Goal: Transaction & Acquisition: Purchase product/service

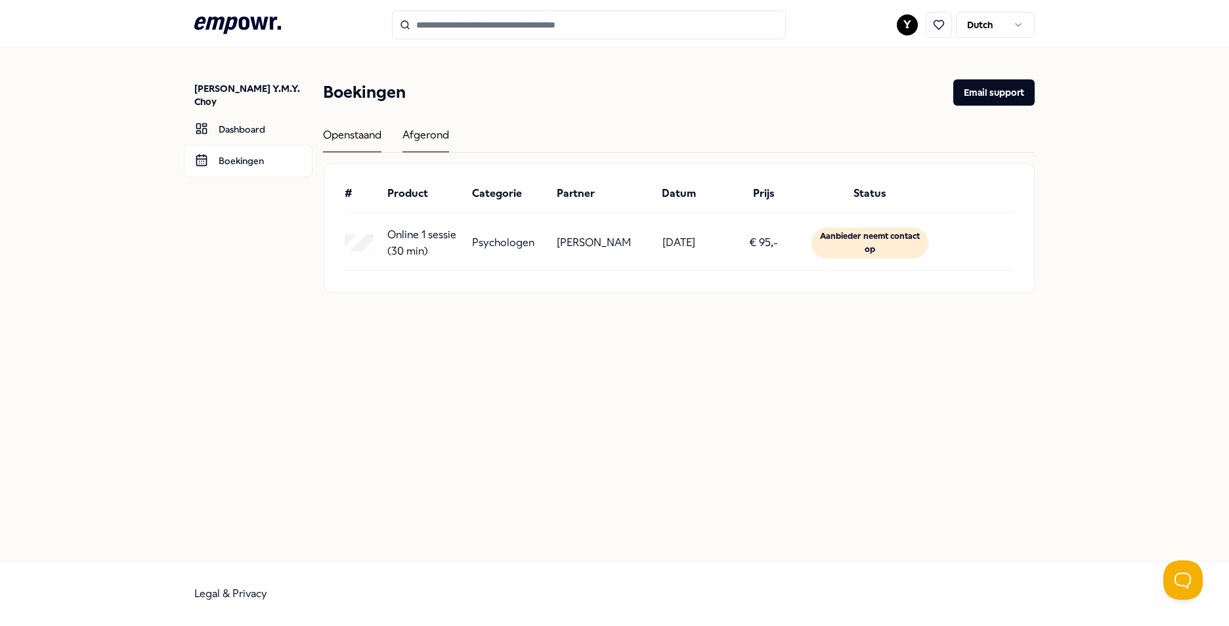
click at [420, 142] on div "Afgerond" at bounding box center [426, 140] width 47 height 26
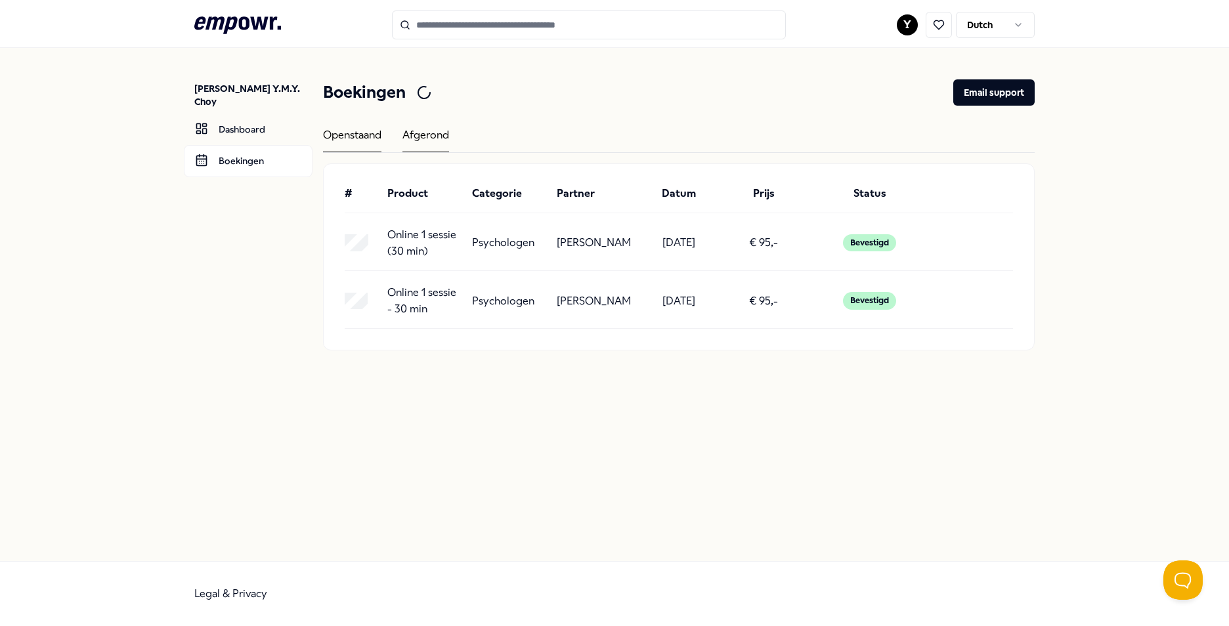
click at [356, 136] on div "Openstaand" at bounding box center [352, 140] width 58 height 26
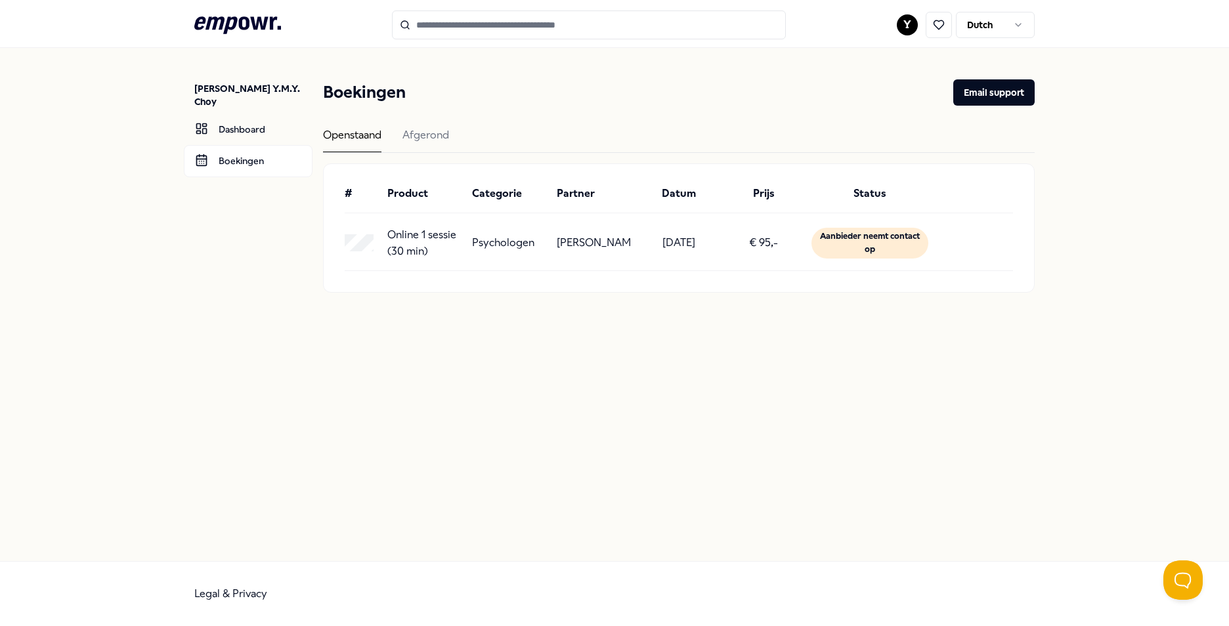
click at [397, 137] on div "Openstaand Afgerond" at bounding box center [679, 140] width 712 height 26
click at [410, 144] on div "Afgerond" at bounding box center [426, 140] width 47 height 26
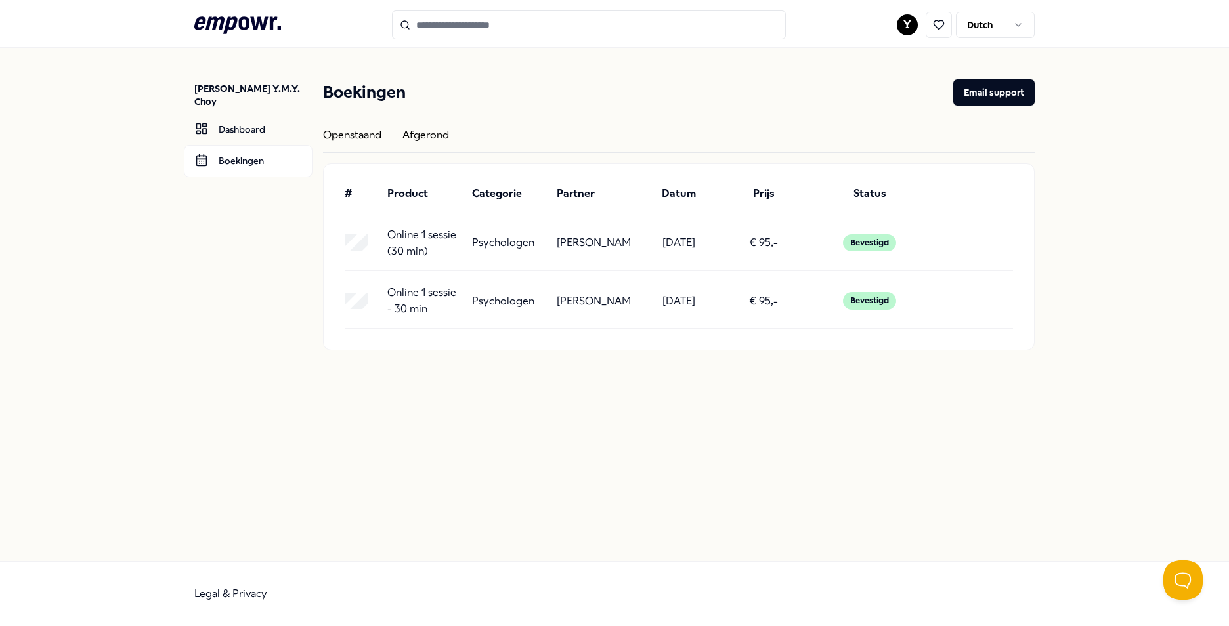
click at [341, 136] on div "Openstaand" at bounding box center [352, 140] width 58 height 26
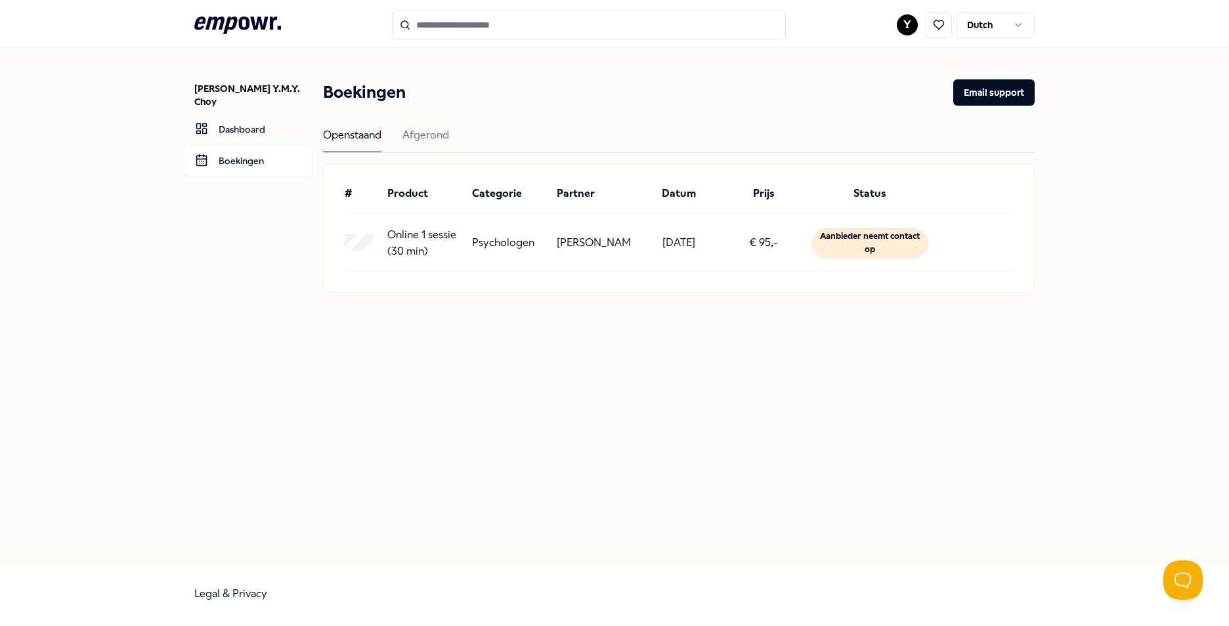
click at [441, 233] on p "Online 1 sessie (30 min)" at bounding box center [424, 243] width 74 height 33
click at [234, 145] on link "Boekingen" at bounding box center [248, 161] width 129 height 32
click at [447, 234] on p "Online 1 sessie (30 min)" at bounding box center [424, 243] width 74 height 33
click at [462, 31] on input "Search for products, categories or subcategories" at bounding box center [589, 25] width 394 height 29
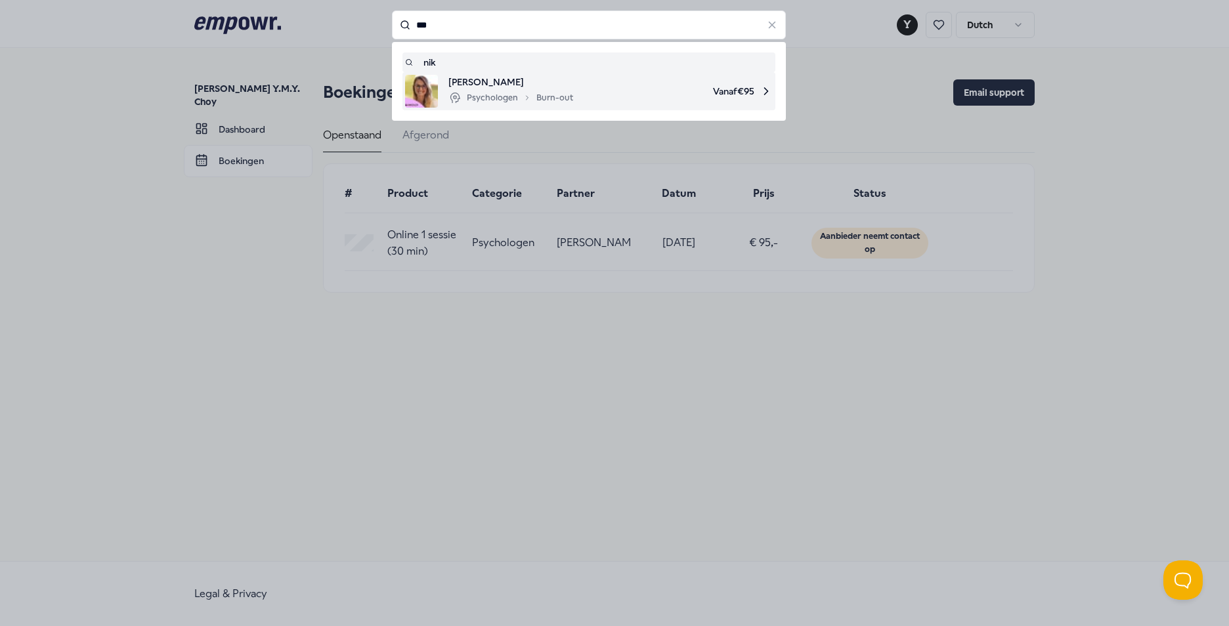
click at [563, 97] on div "Psychologen Burn-out" at bounding box center [511, 98] width 125 height 16
type input "***"
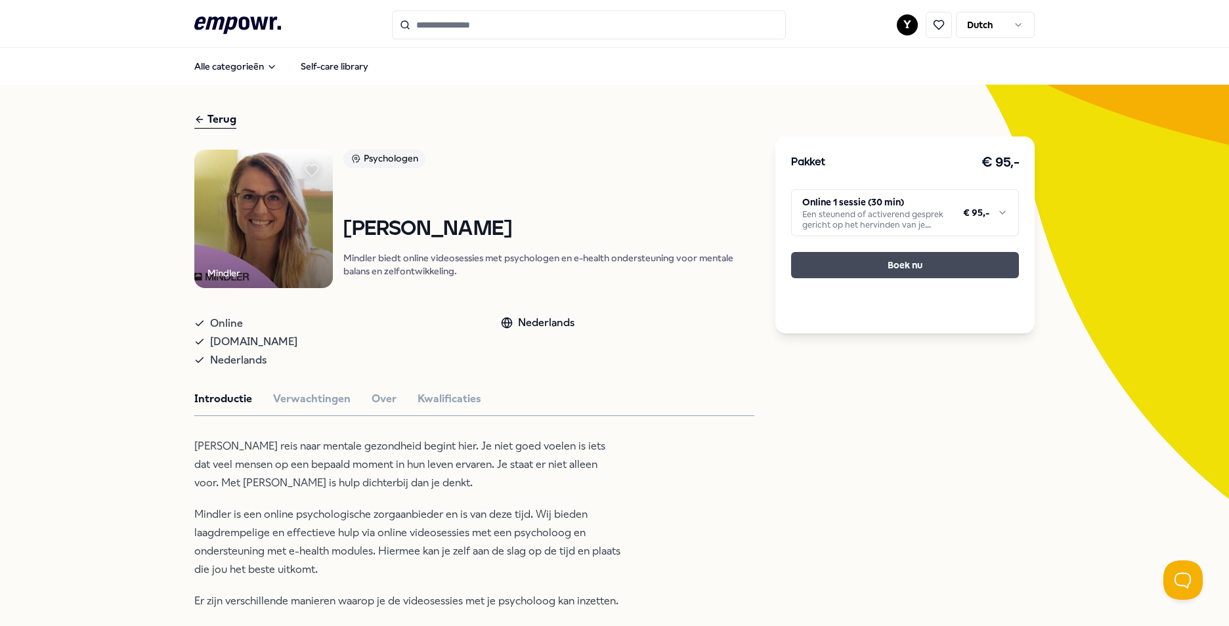
click at [922, 264] on button "Boek nu" at bounding box center [905, 265] width 228 height 26
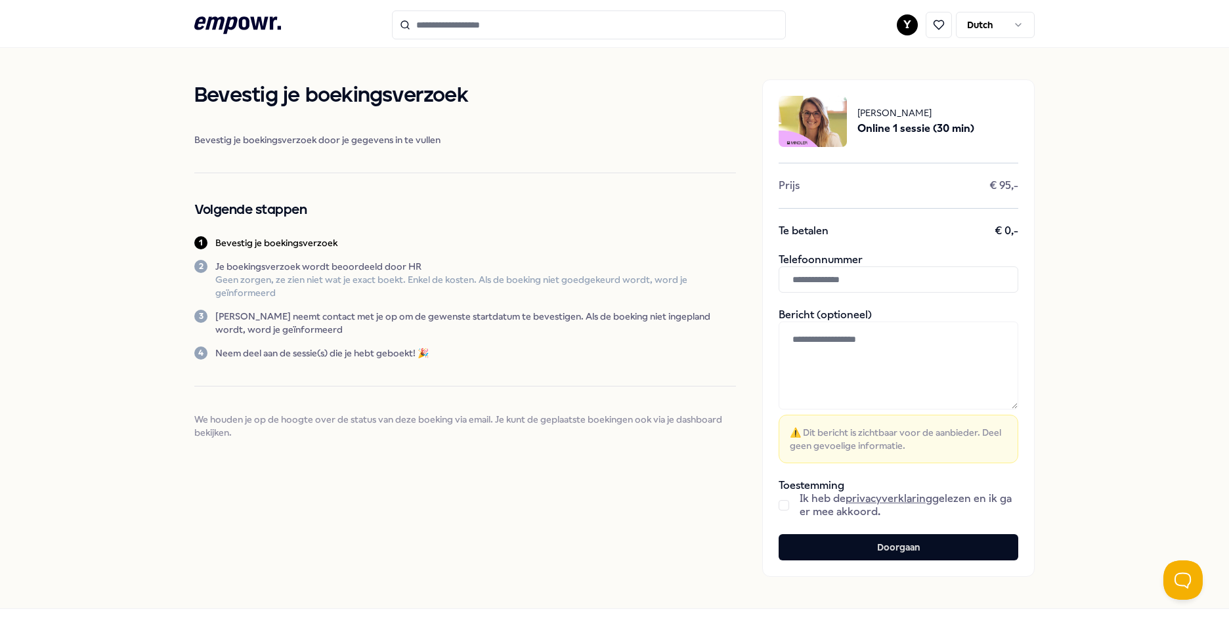
click at [789, 501] on div "Ik heb de privacyverklaring gelezen en ik ga er mee akkoord." at bounding box center [899, 505] width 240 height 26
click at [783, 504] on button "button" at bounding box center [784, 505] width 11 height 11
click at [810, 542] on button "Doorgaan" at bounding box center [899, 548] width 240 height 26
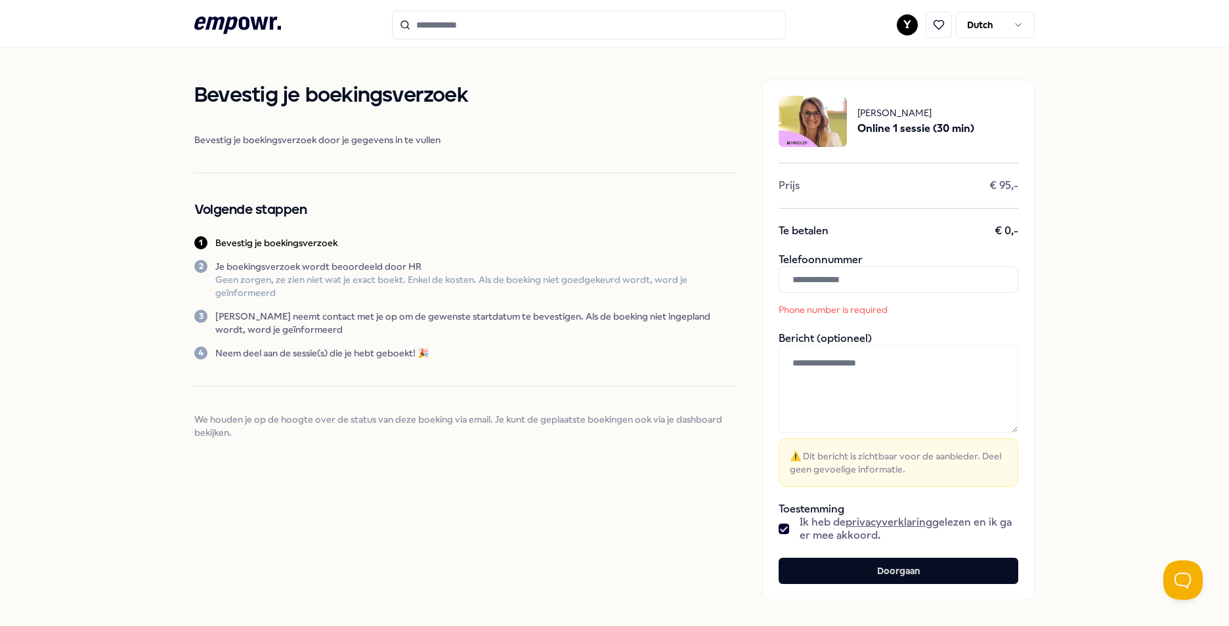
click at [879, 273] on input "text" at bounding box center [899, 280] width 240 height 26
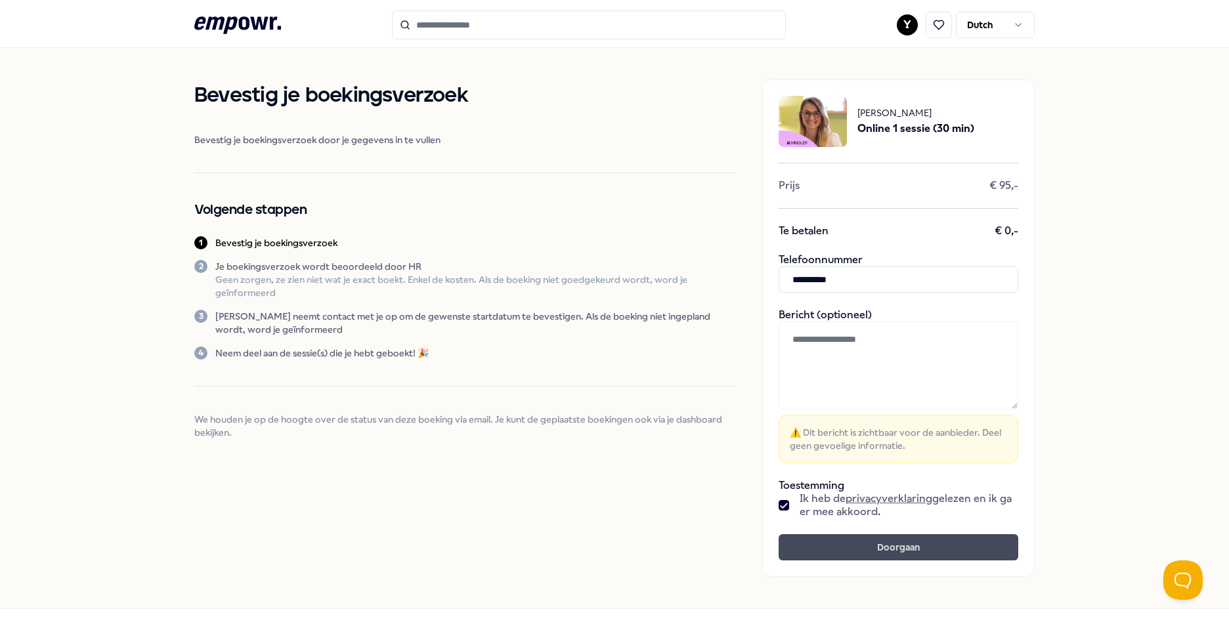
type input "**********"
click at [876, 554] on button "Doorgaan" at bounding box center [899, 548] width 240 height 26
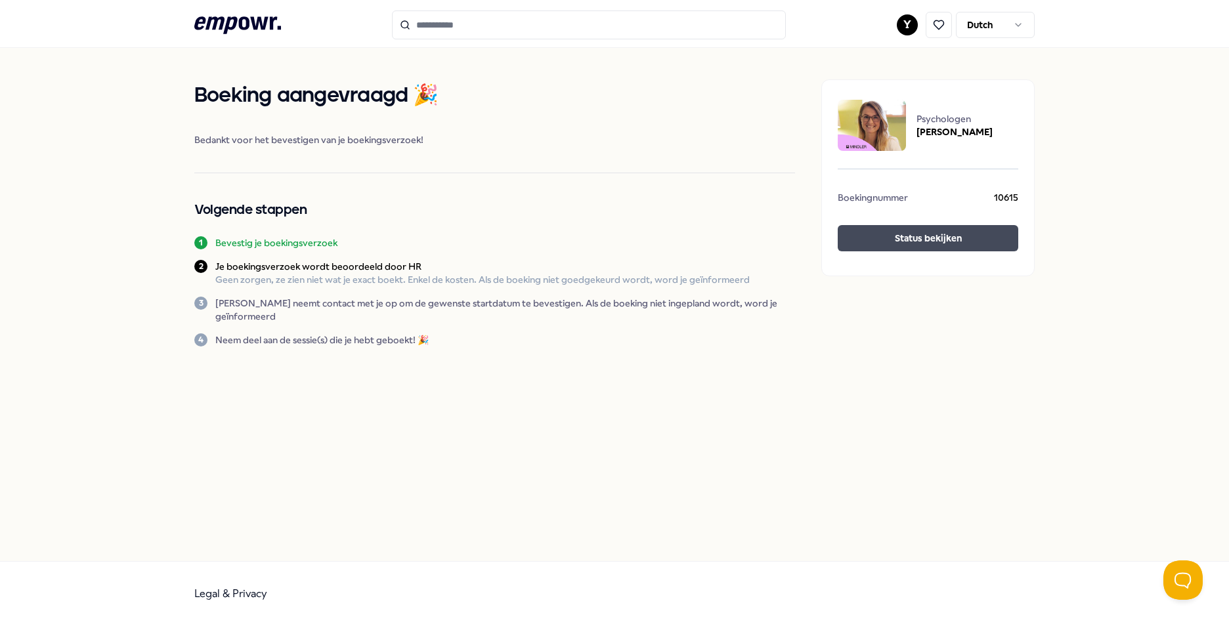
click at [986, 251] on button "Status bekijken" at bounding box center [928, 238] width 181 height 26
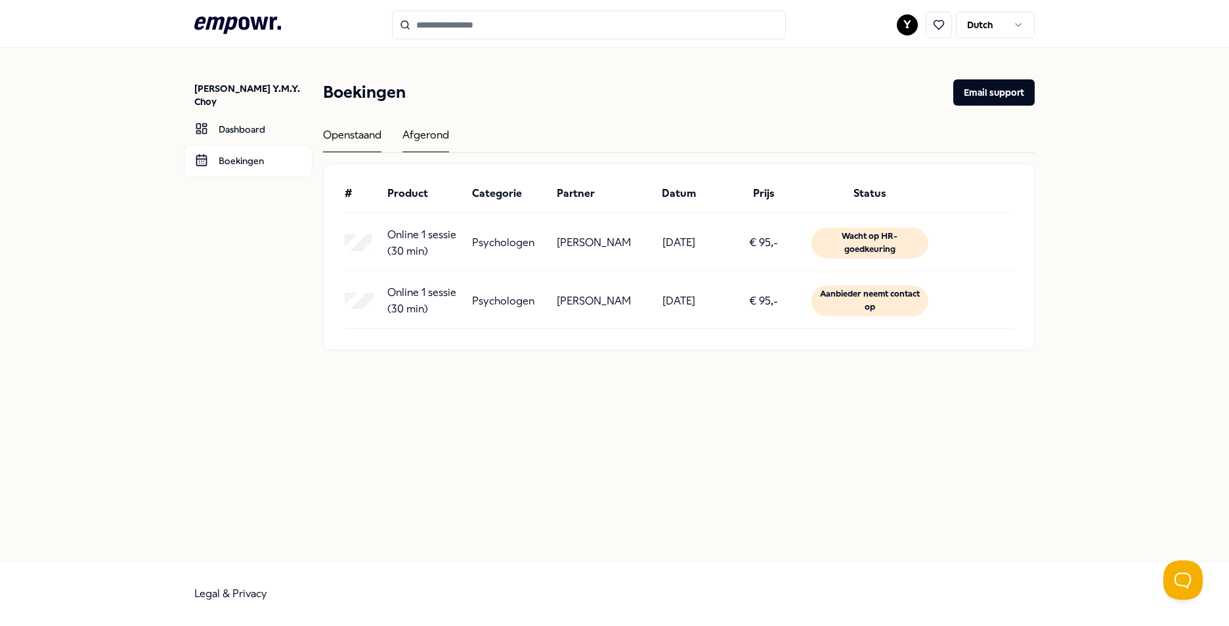
click at [439, 133] on div "Afgerond" at bounding box center [426, 140] width 47 height 26
click at [363, 137] on div "Openstaand" at bounding box center [352, 140] width 58 height 26
click at [256, 29] on icon ".empowr-logo_svg__cls-1{fill:#03032f}" at bounding box center [237, 25] width 87 height 24
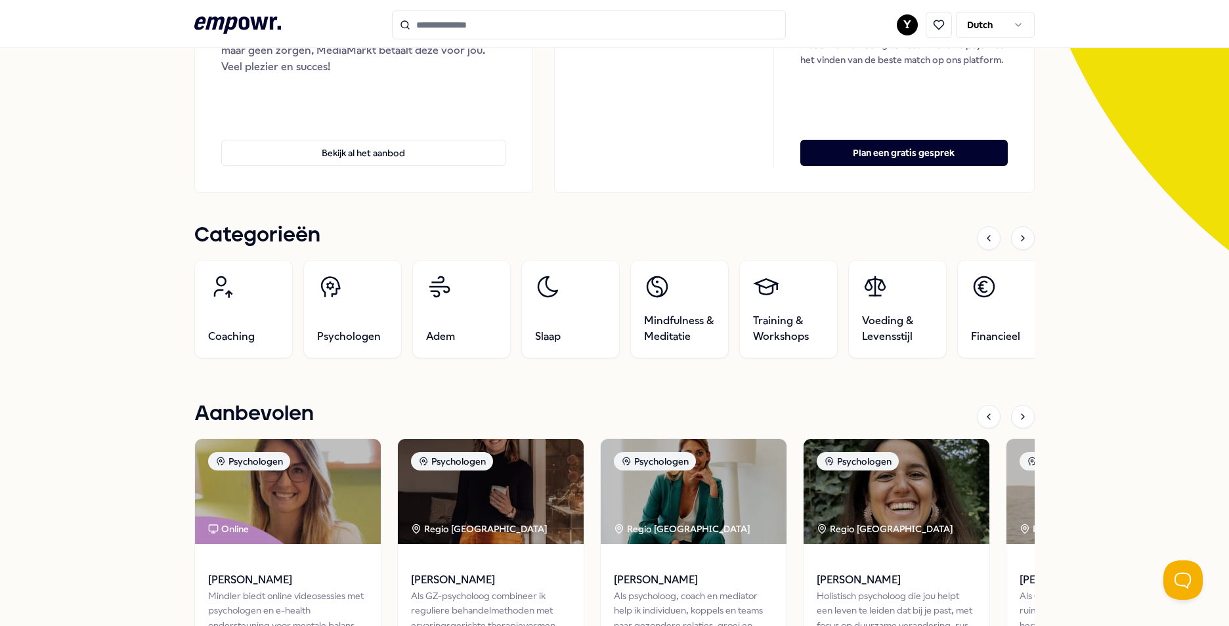
scroll to position [328, 0]
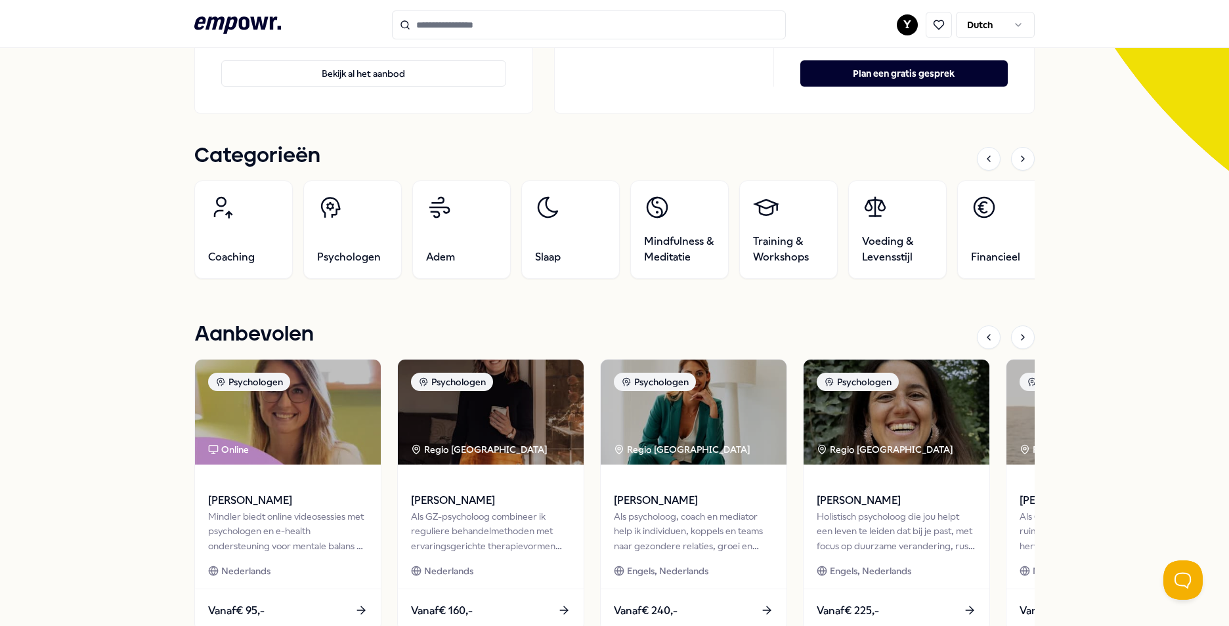
click at [109, 430] on div "MediaMarkt HQ Jouw welzijn is voor ons belangrijk! Daarom zijn we blij jou te k…" at bounding box center [614, 545] width 1229 height 1578
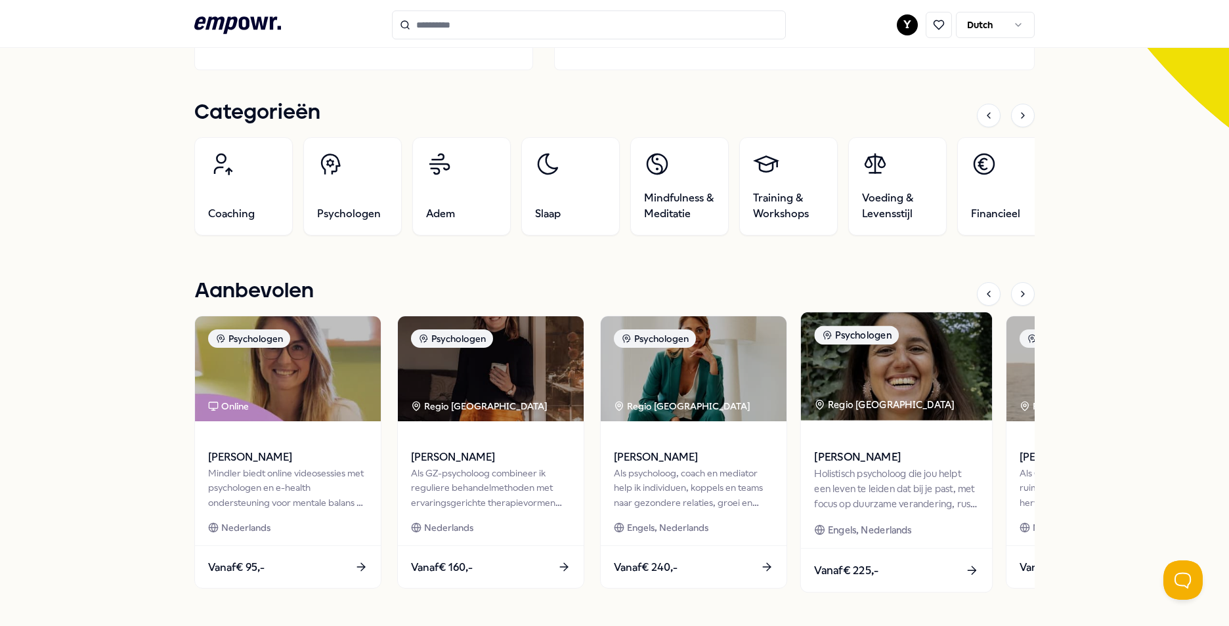
scroll to position [394, 0]
